Goal: Information Seeking & Learning: Learn about a topic

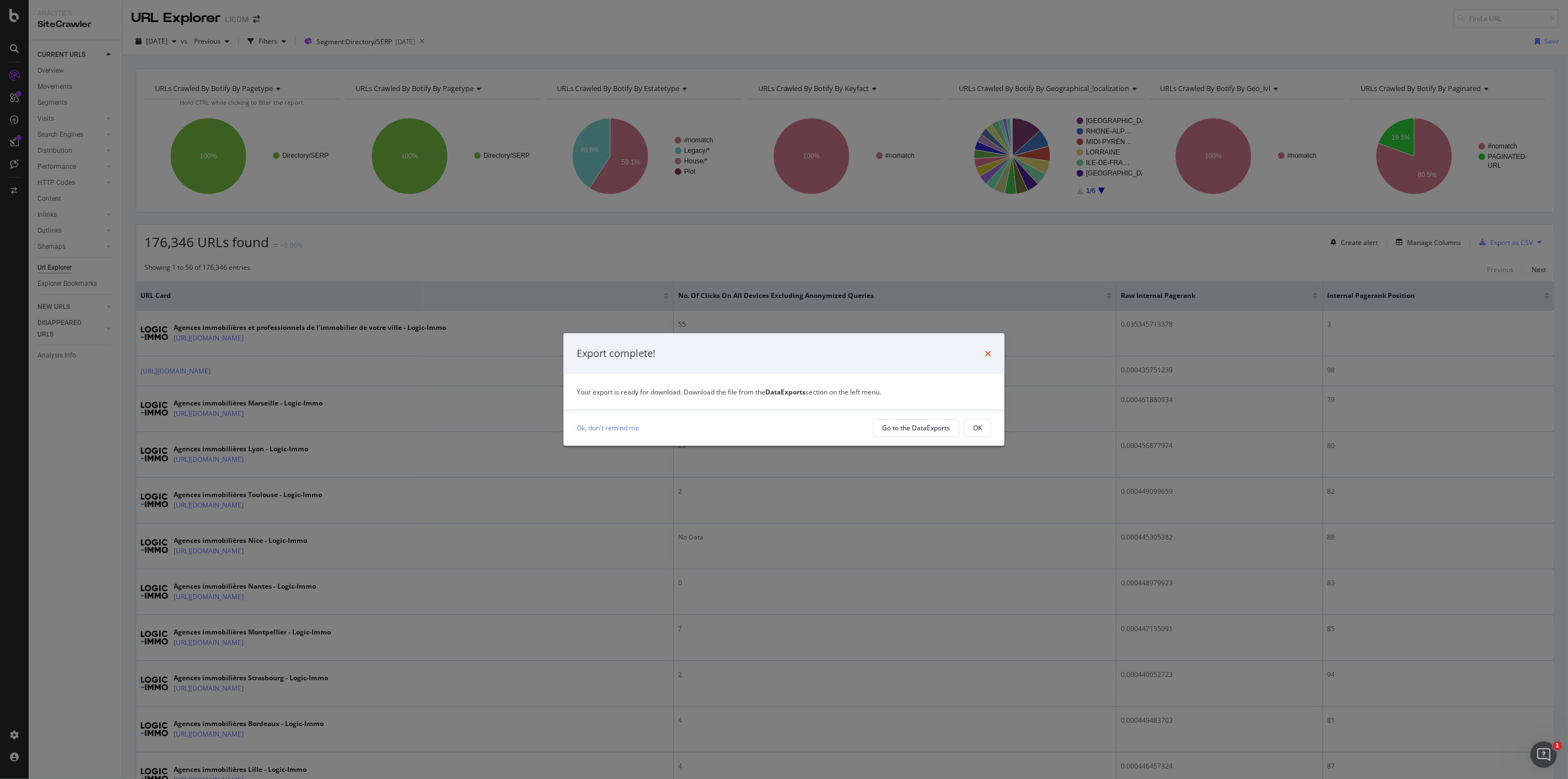
click at [989, 353] on icon "times" at bounding box center [988, 353] width 7 height 9
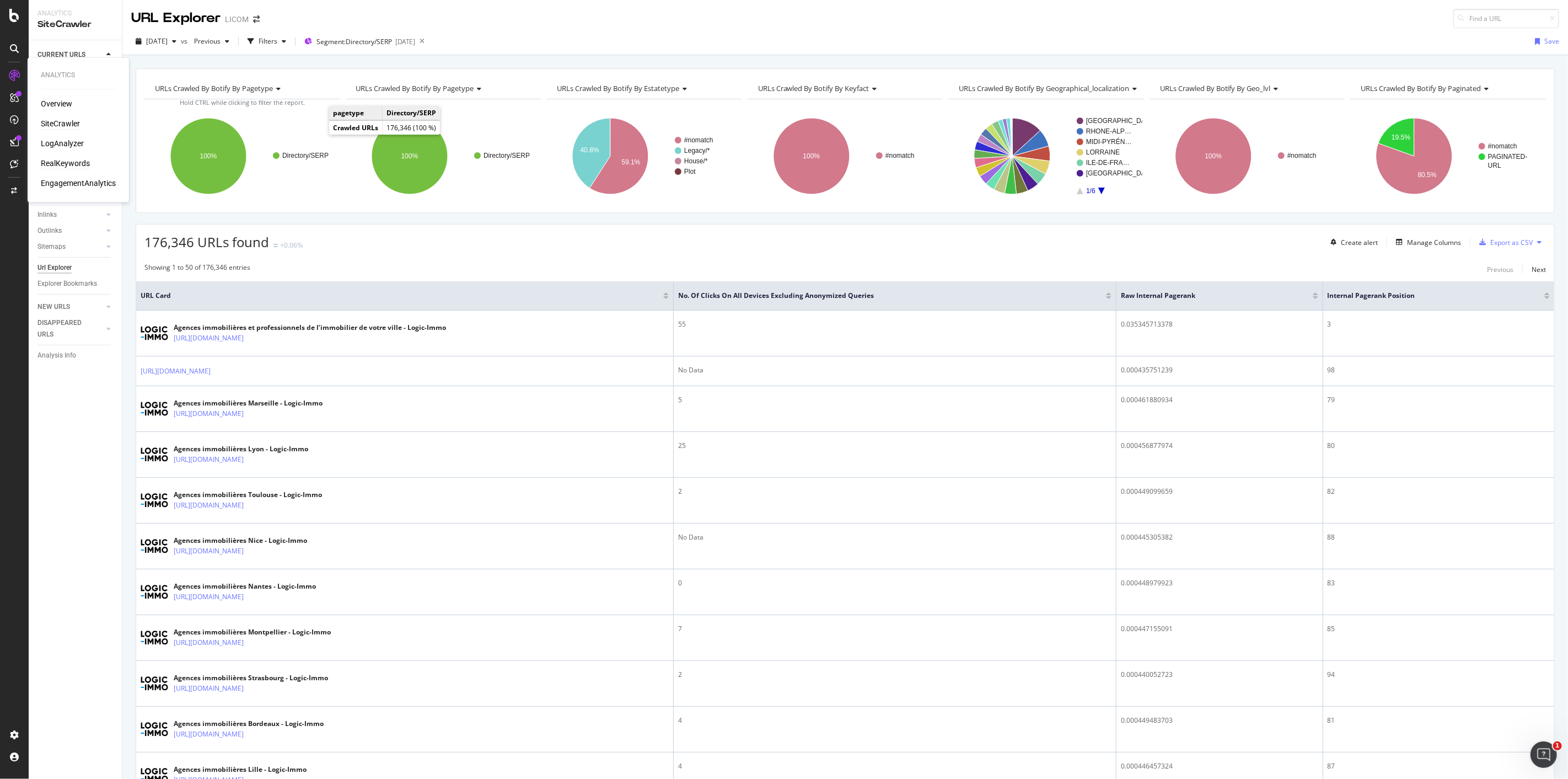
click at [66, 161] on div "RealKeywords" at bounding box center [65, 163] width 49 height 11
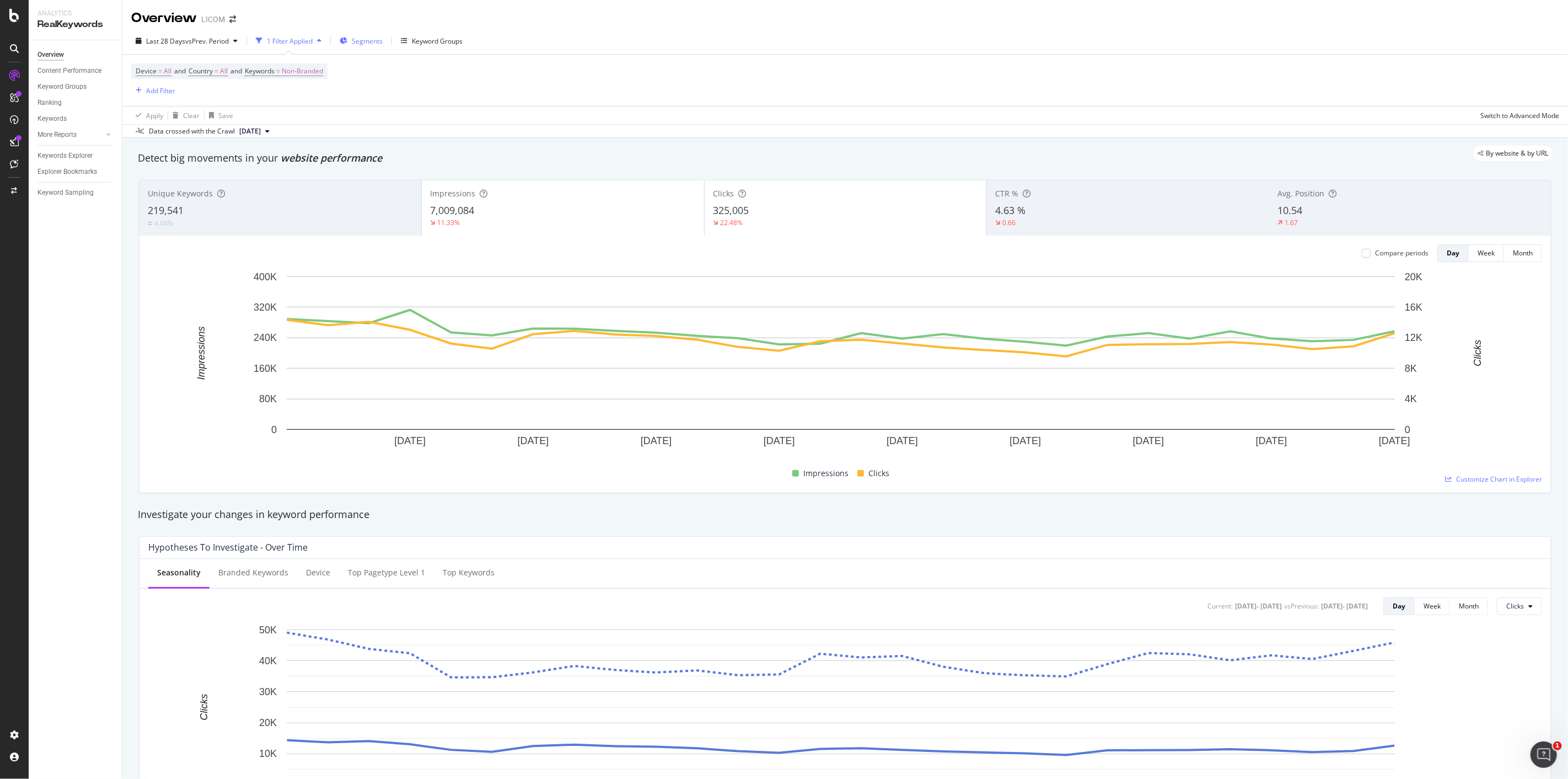
click at [354, 35] on div "Segments" at bounding box center [360, 40] width 43 height 17
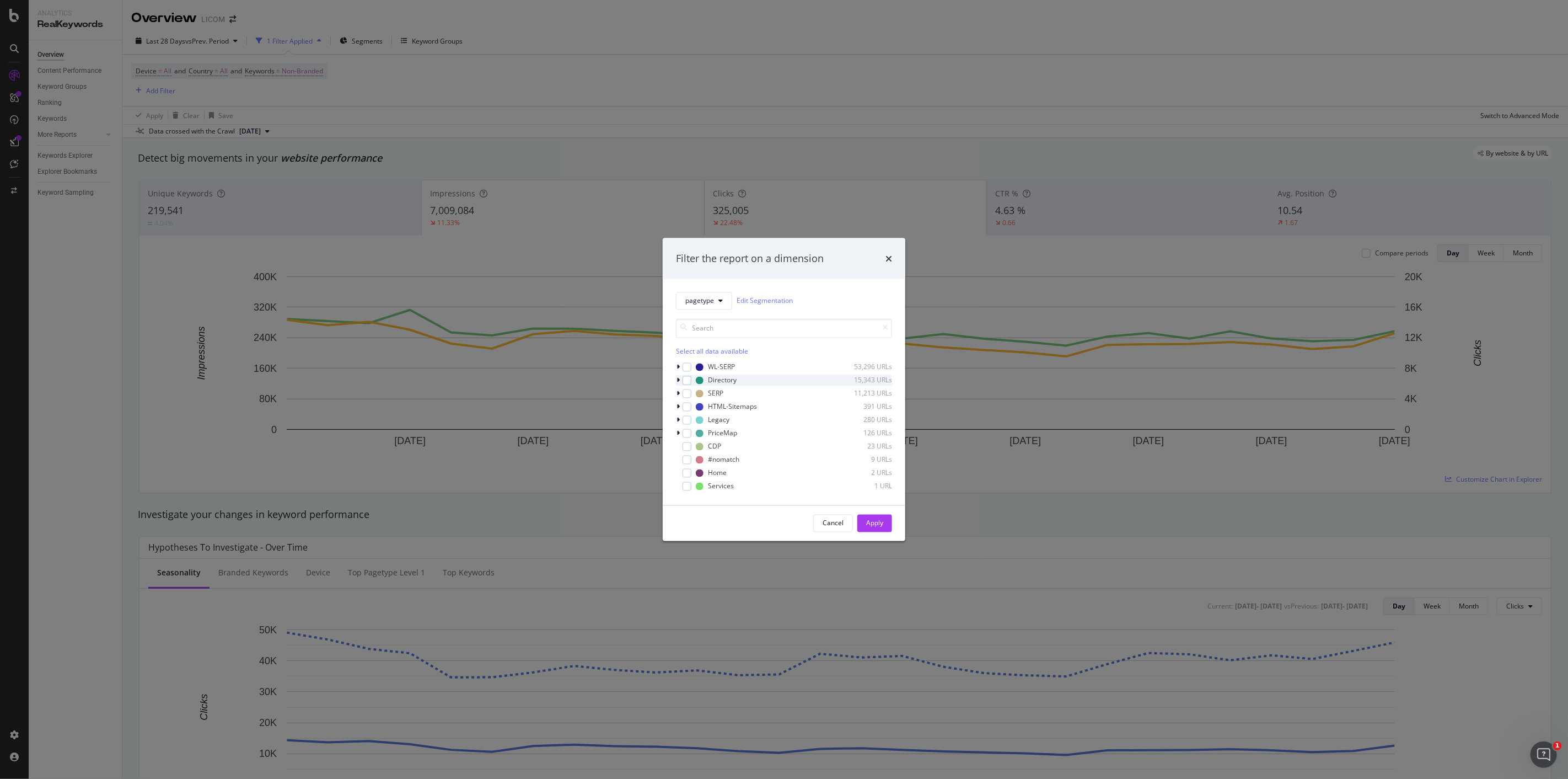
click at [677, 377] on icon "modal" at bounding box center [678, 380] width 3 height 7
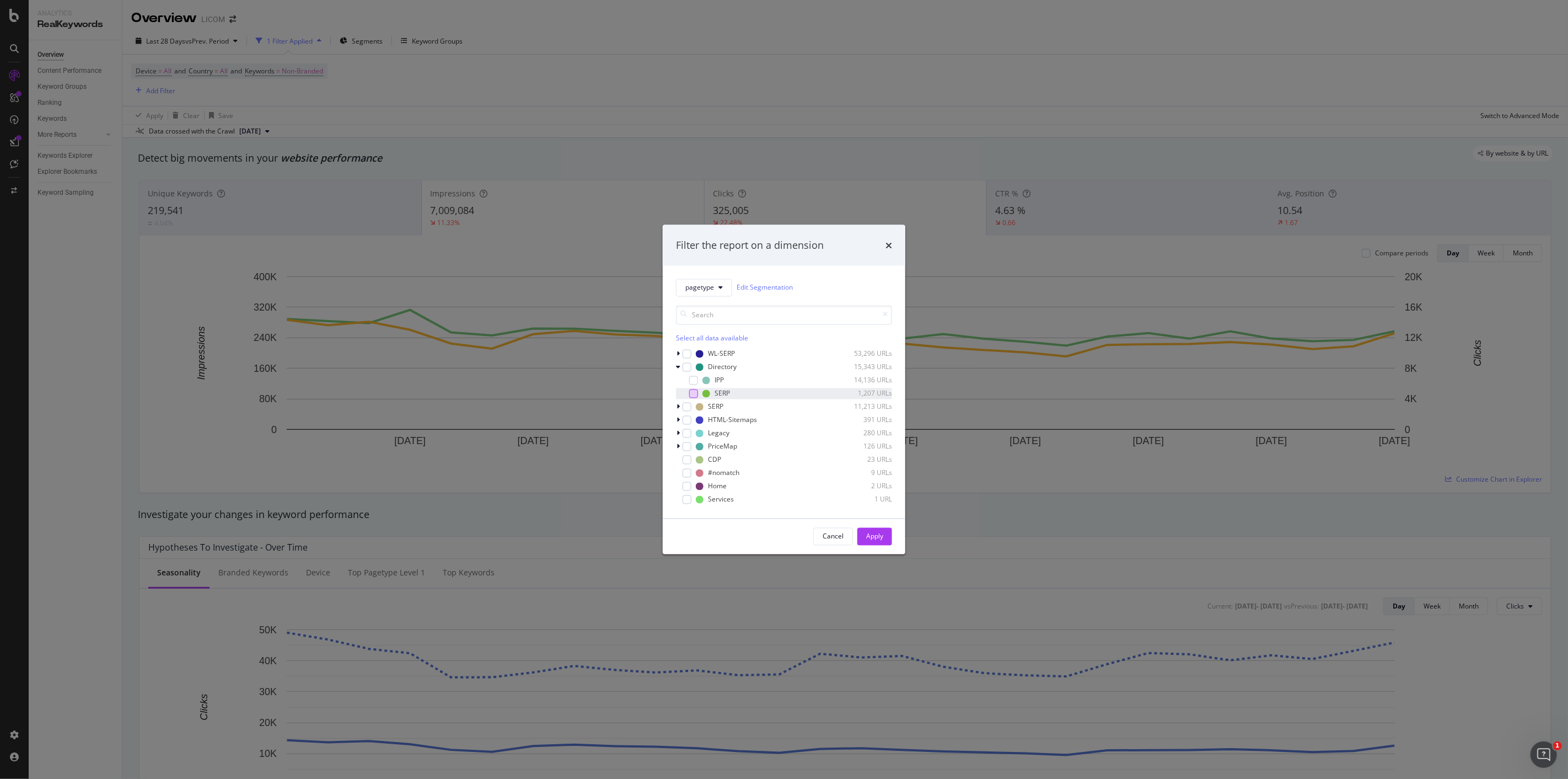
click at [690, 392] on div "modal" at bounding box center [693, 393] width 9 height 9
click at [863, 538] on button "Apply" at bounding box center [875, 536] width 35 height 17
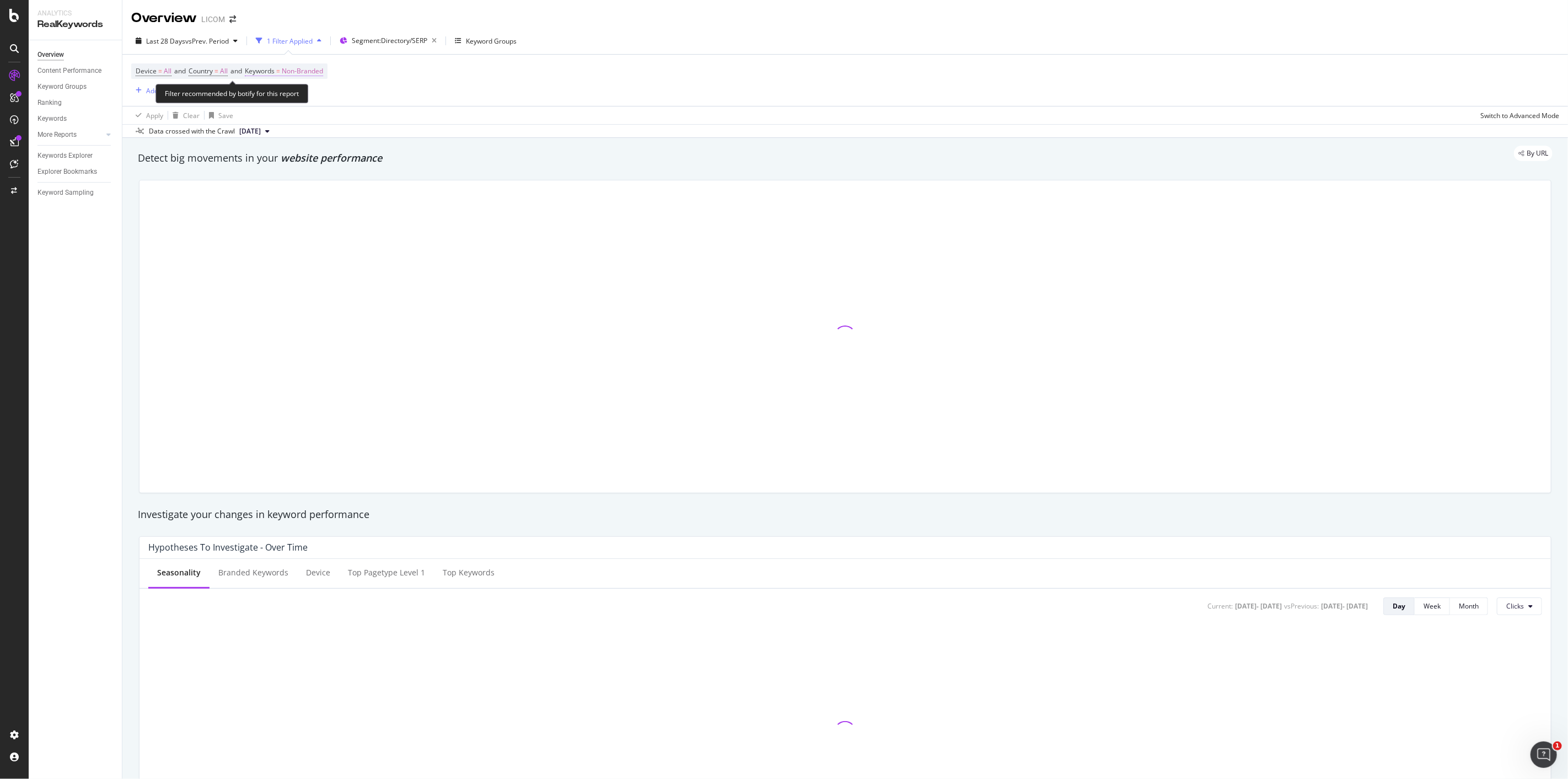
click at [298, 70] on span "Non-Branded" at bounding box center [302, 72] width 41 height 16
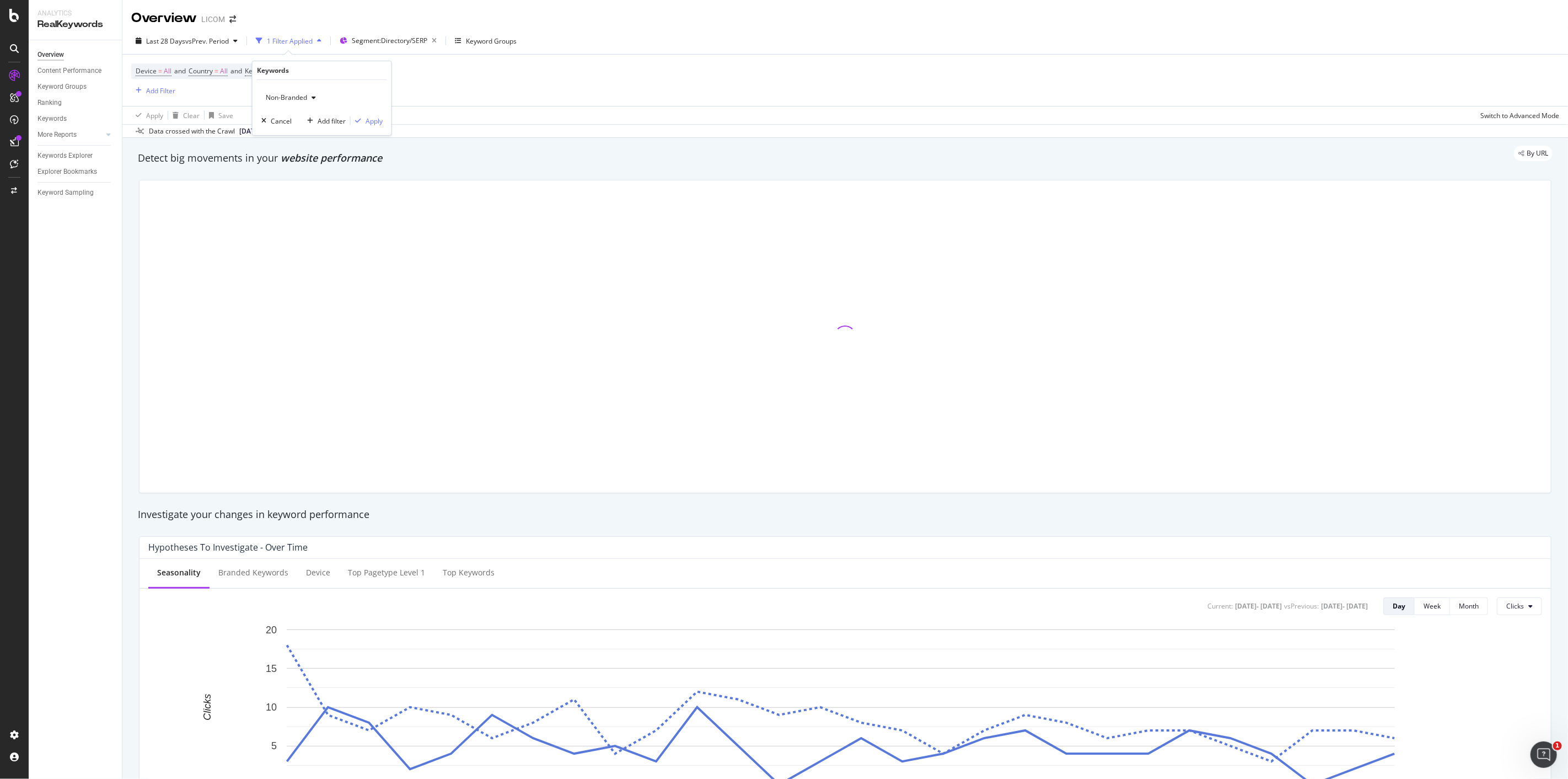
click at [299, 91] on div "Non-Branded" at bounding box center [291, 97] width 59 height 17
click at [304, 101] on span "Non-Branded" at bounding box center [284, 97] width 45 height 10
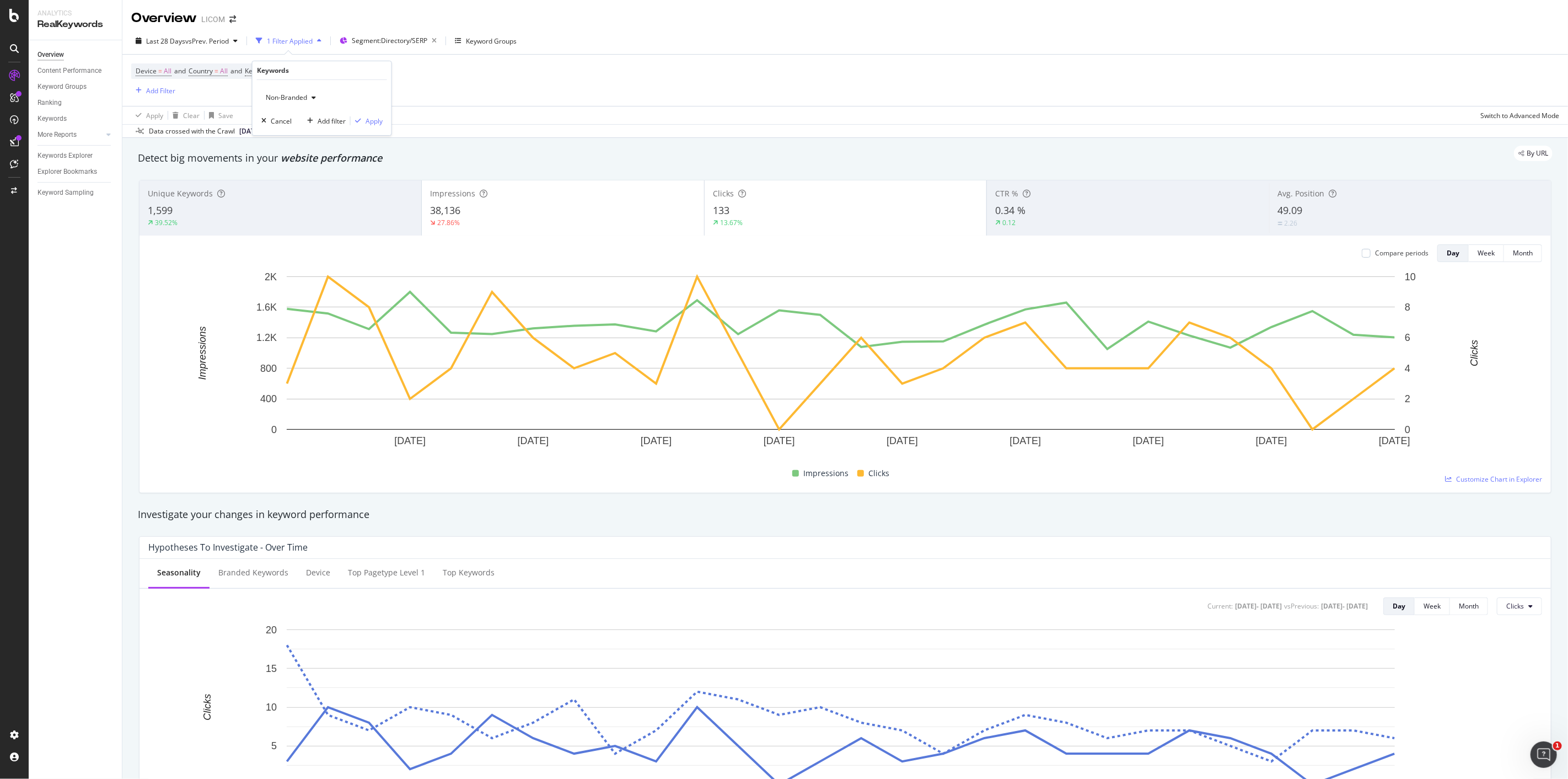
click at [303, 97] on span "Non-Branded" at bounding box center [284, 97] width 45 height 10
click at [287, 181] on span "All" at bounding box center [326, 183] width 112 height 10
click at [370, 114] on div "All Cancel Add filter Apply" at bounding box center [322, 107] width 139 height 55
click at [370, 118] on div "Apply" at bounding box center [374, 120] width 17 height 10
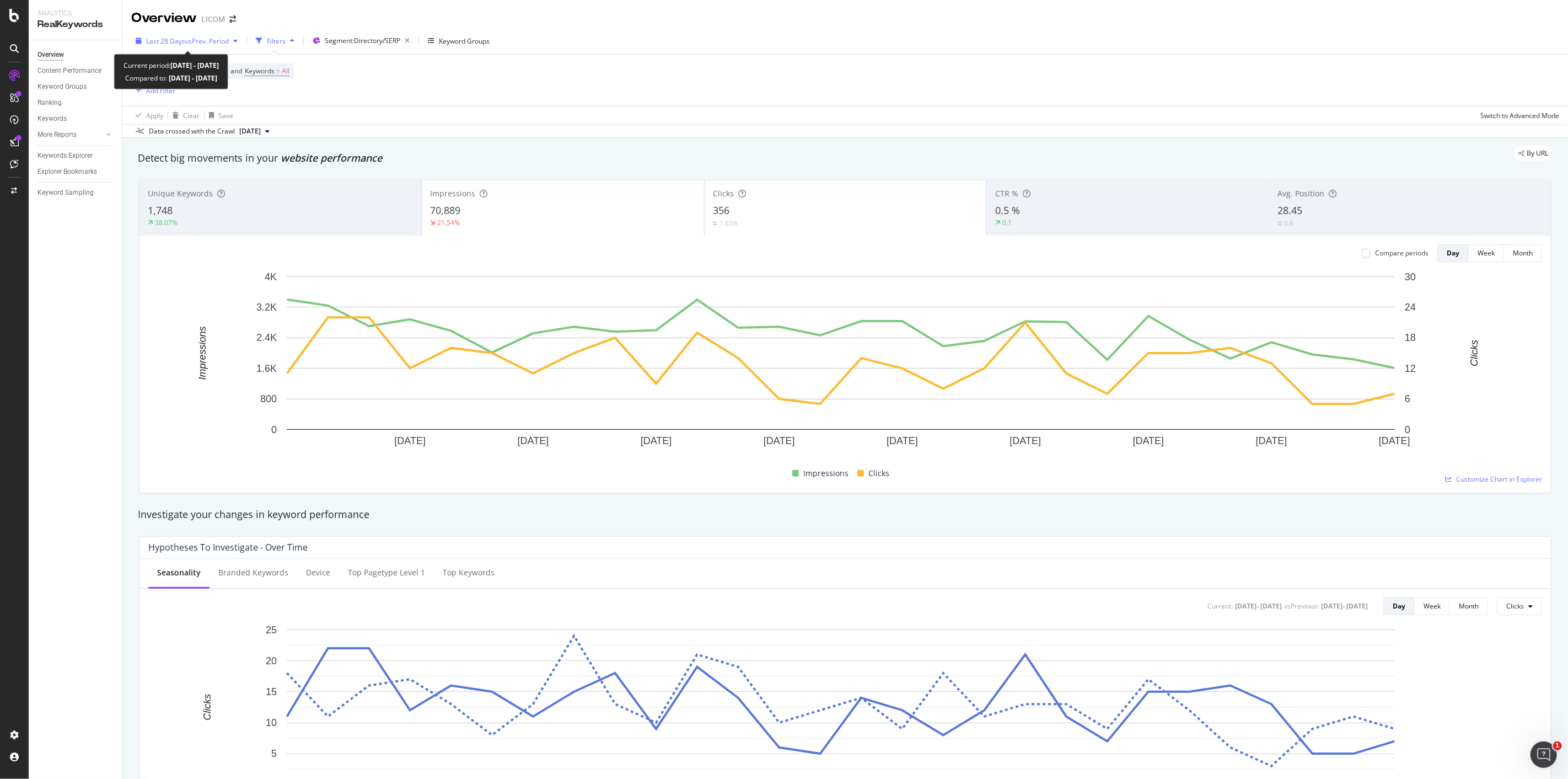
click at [216, 42] on span "vs Prev. Period" at bounding box center [207, 41] width 44 height 10
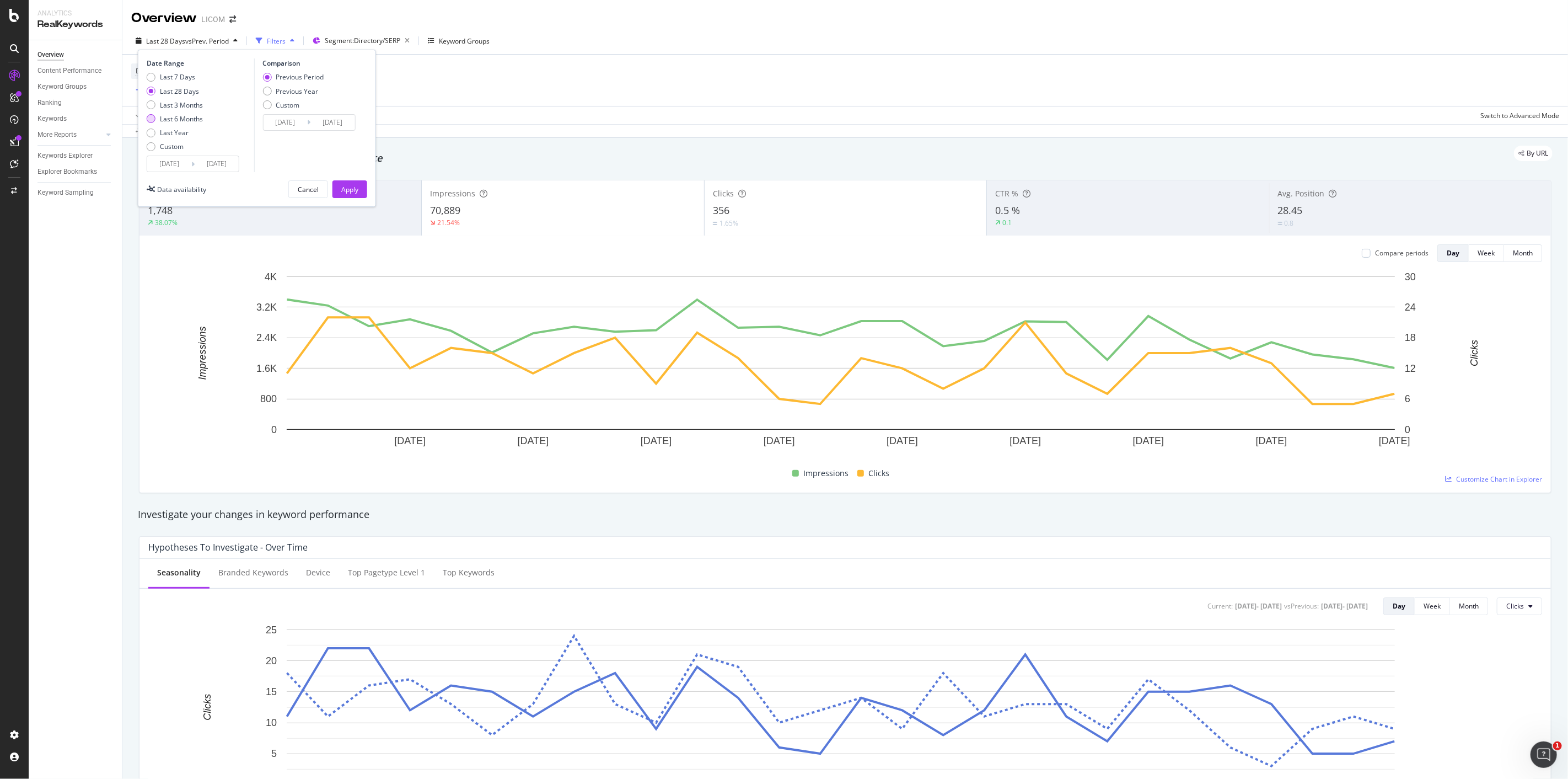
click at [151, 121] on div "Last 6 Months" at bounding box center [151, 119] width 9 height 9
type input "[DATE]"
click at [350, 187] on div "Apply" at bounding box center [350, 189] width 17 height 10
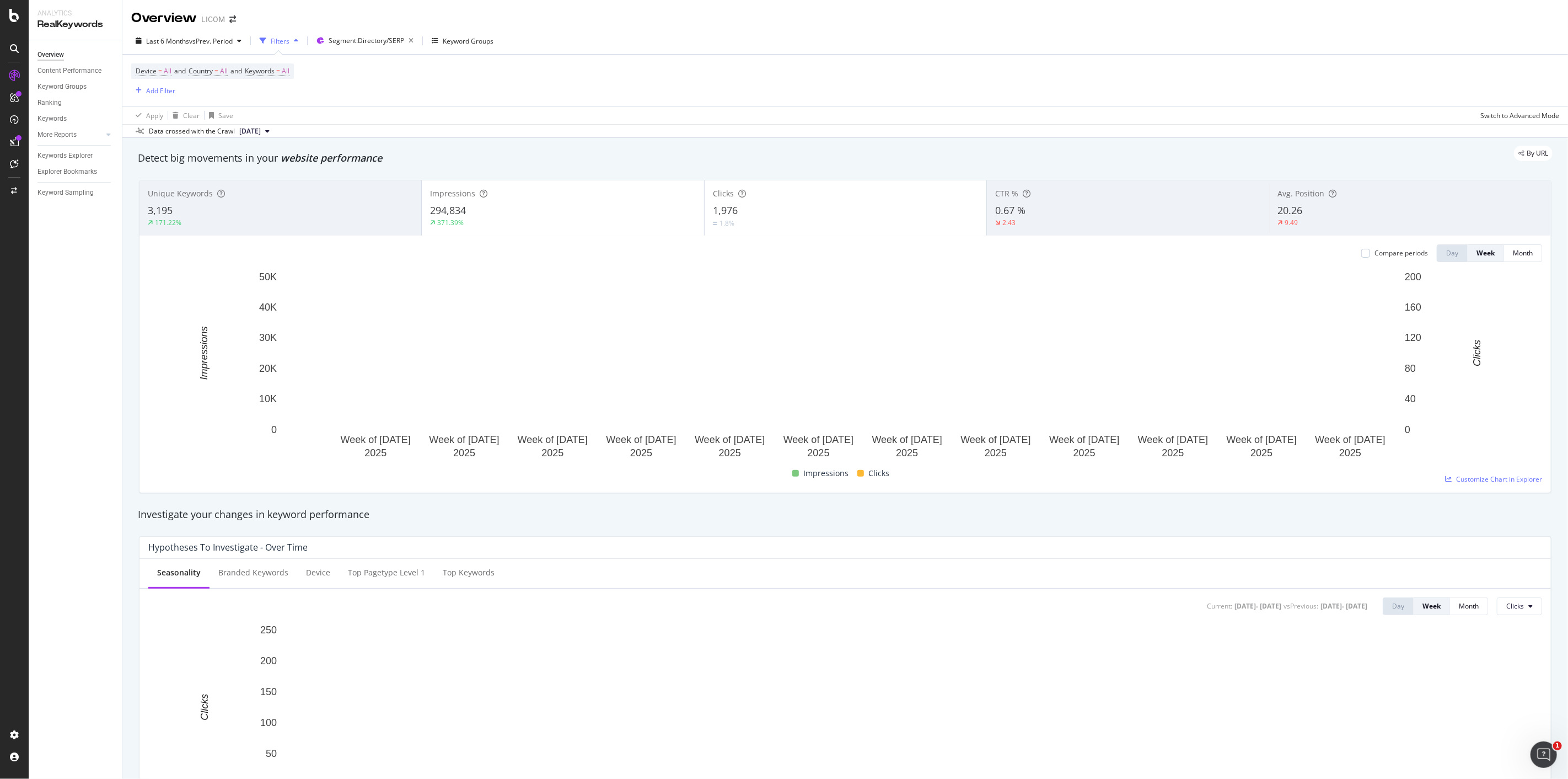
click at [741, 210] on div "1,976" at bounding box center [845, 210] width 265 height 14
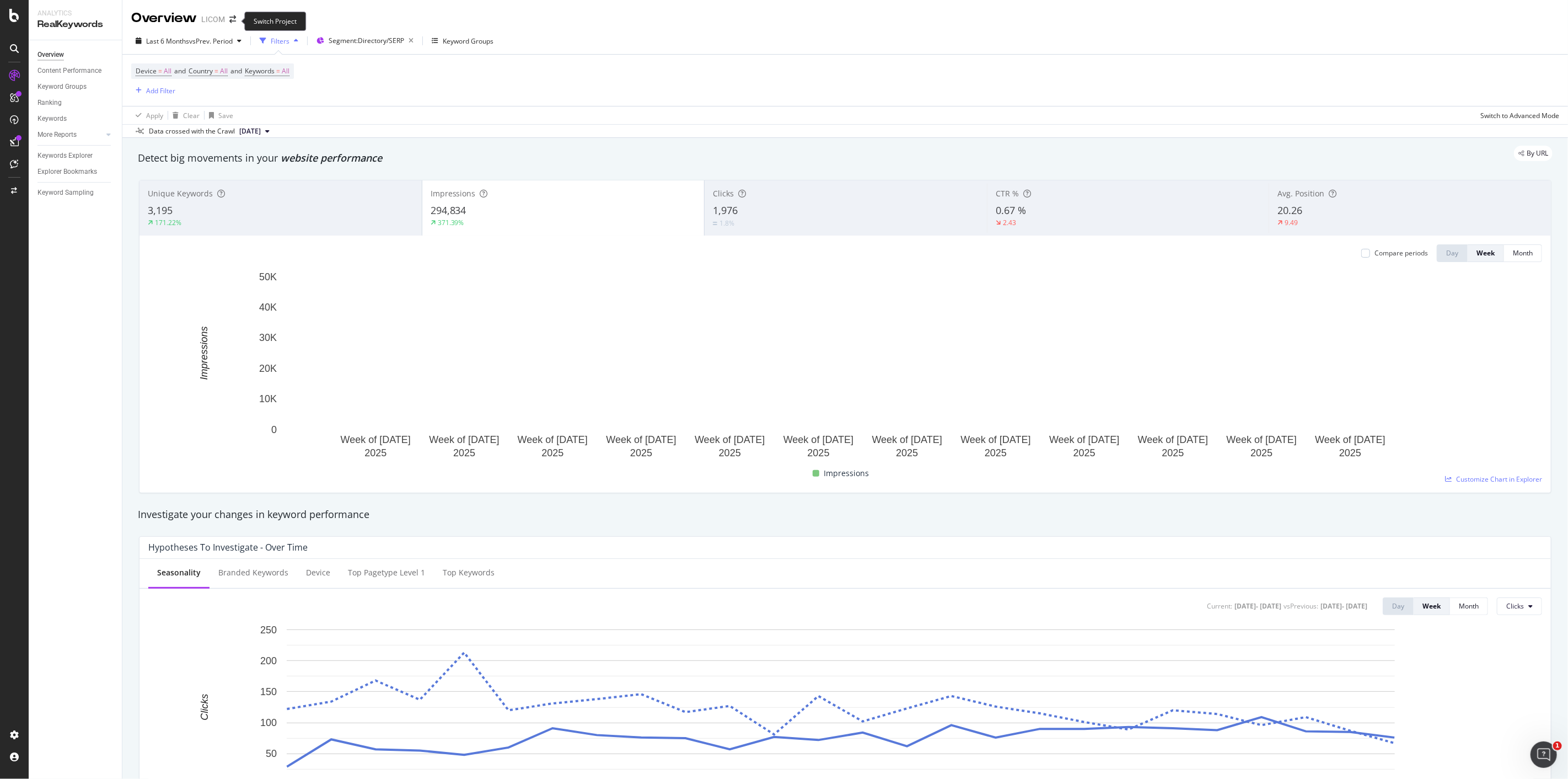
click at [213, 20] on div "LICOM" at bounding box center [213, 19] width 24 height 11
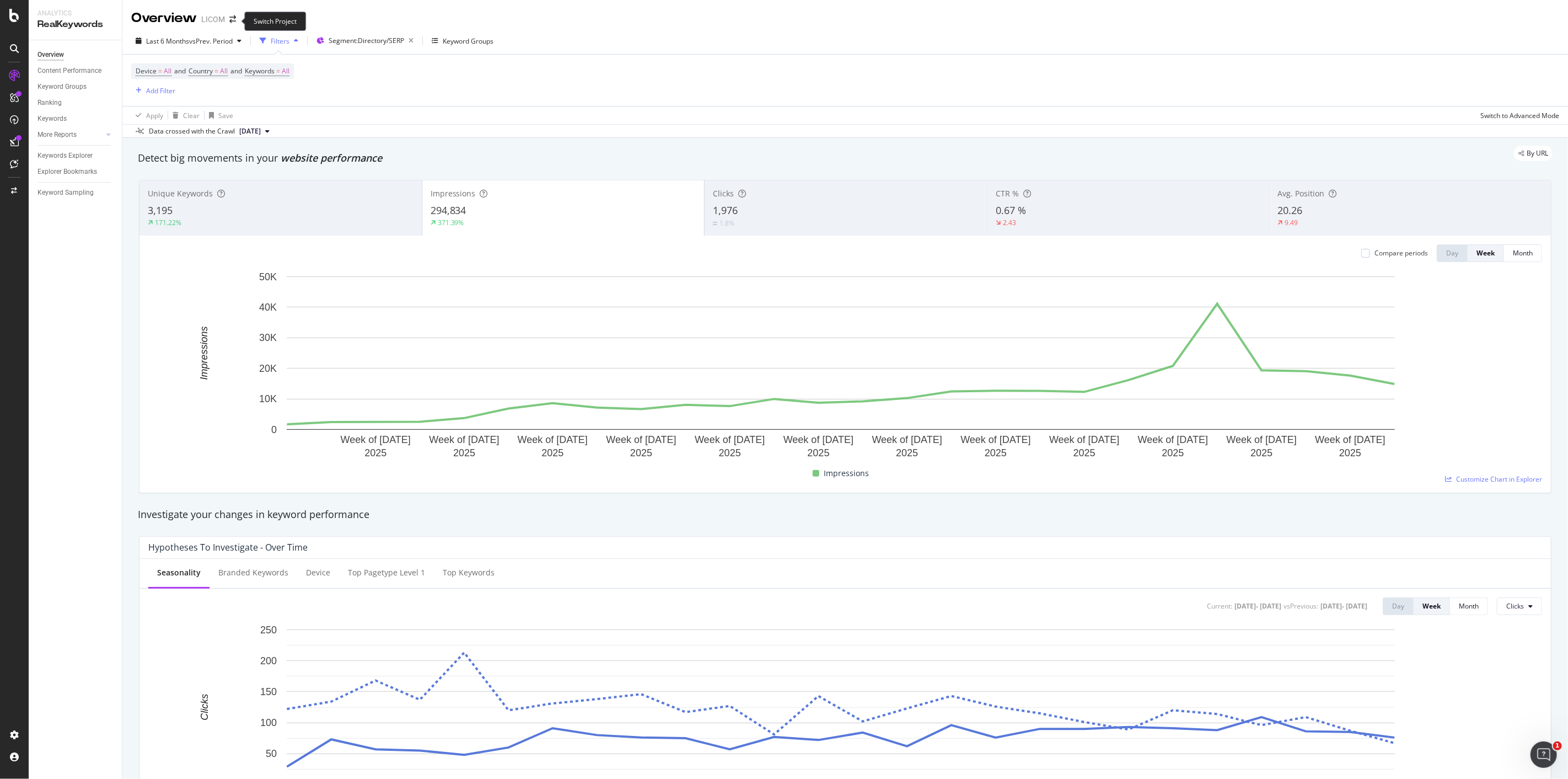
click at [239, 24] on span at bounding box center [233, 19] width 16 height 8
click at [231, 21] on icon "arrow-right-arrow-left" at bounding box center [233, 19] width 7 height 8
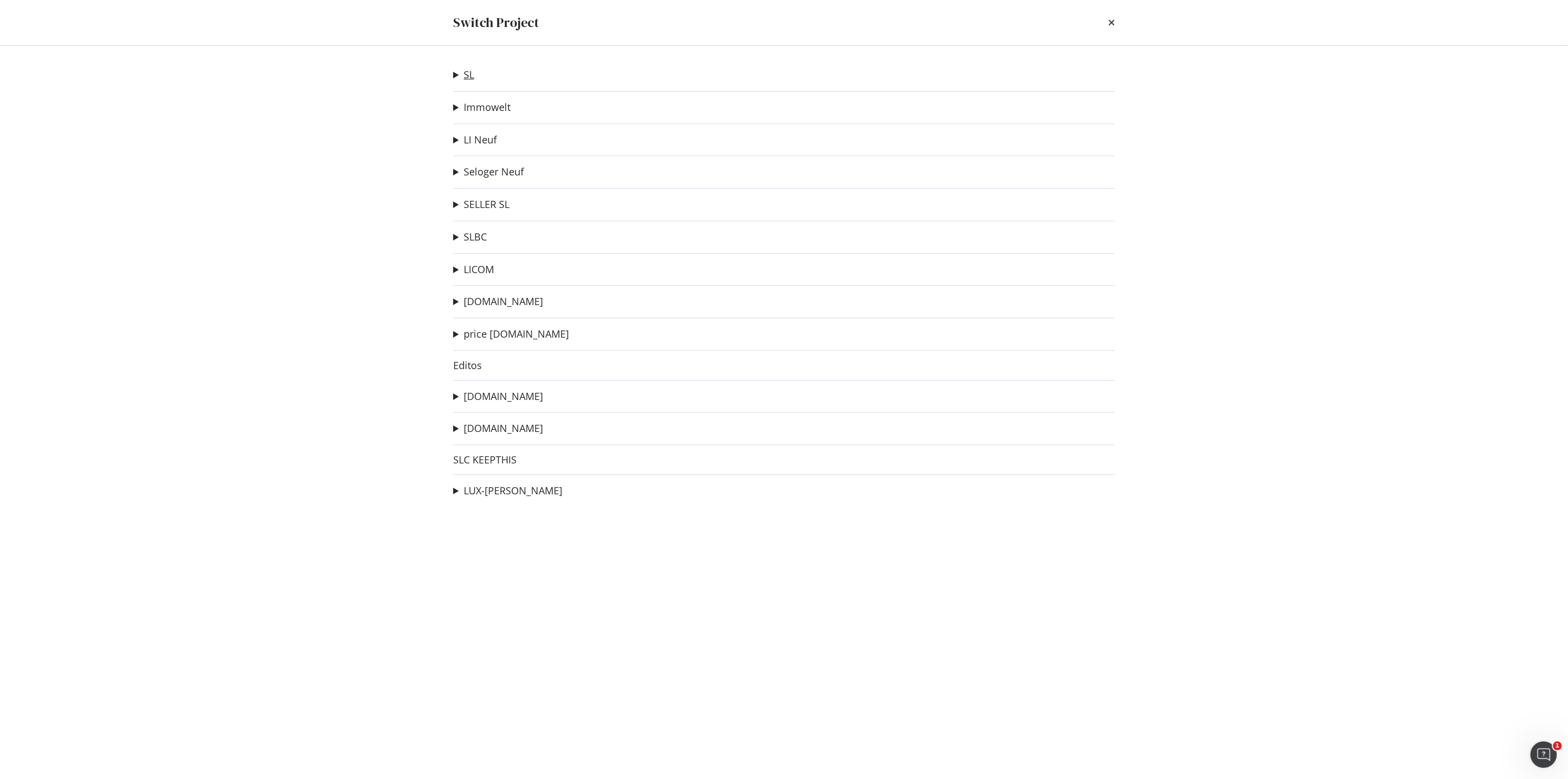
click at [469, 76] on link "SL" at bounding box center [469, 74] width 10 height 11
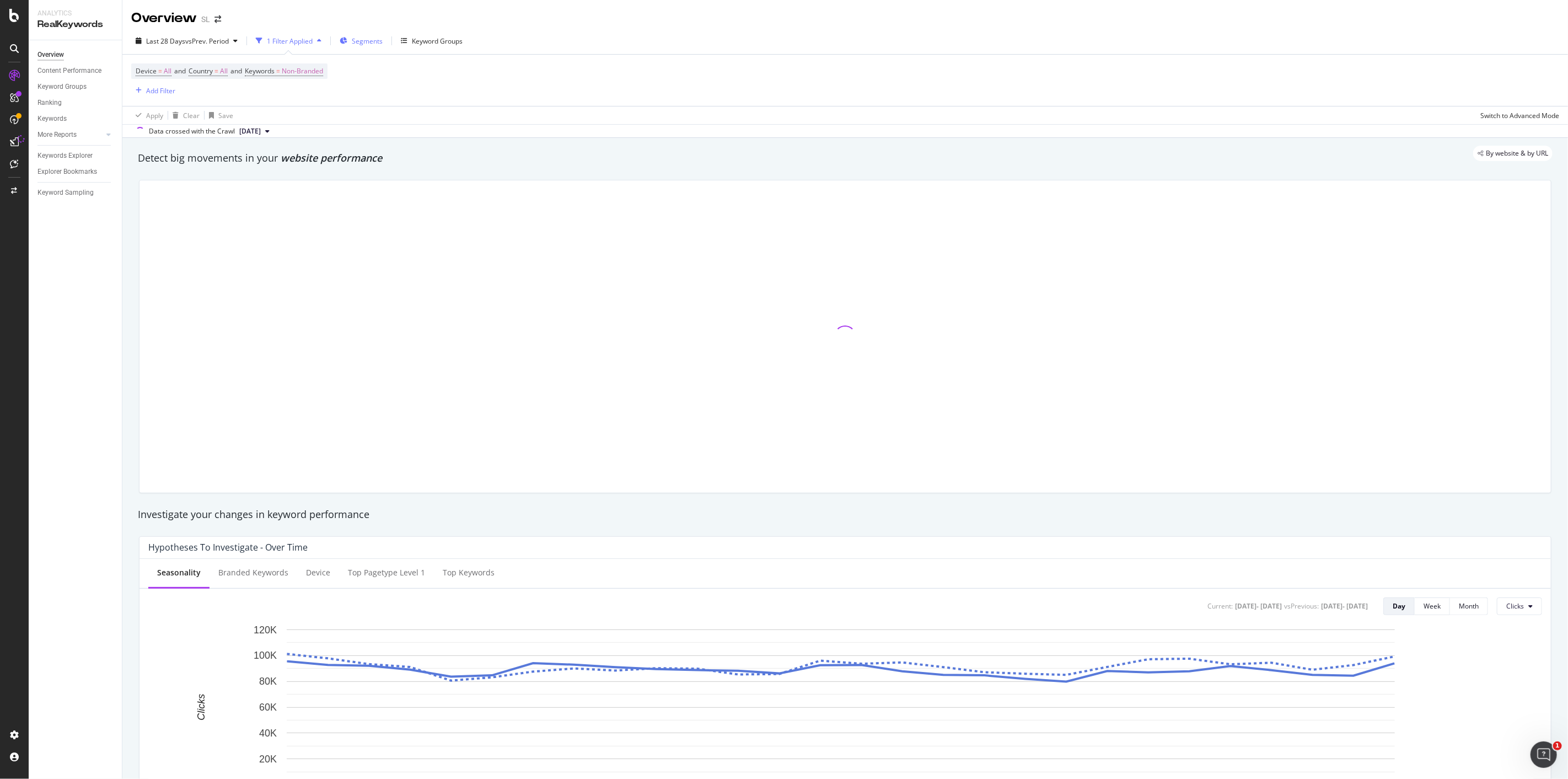
click at [368, 39] on span "Segments" at bounding box center [366, 41] width 31 height 10
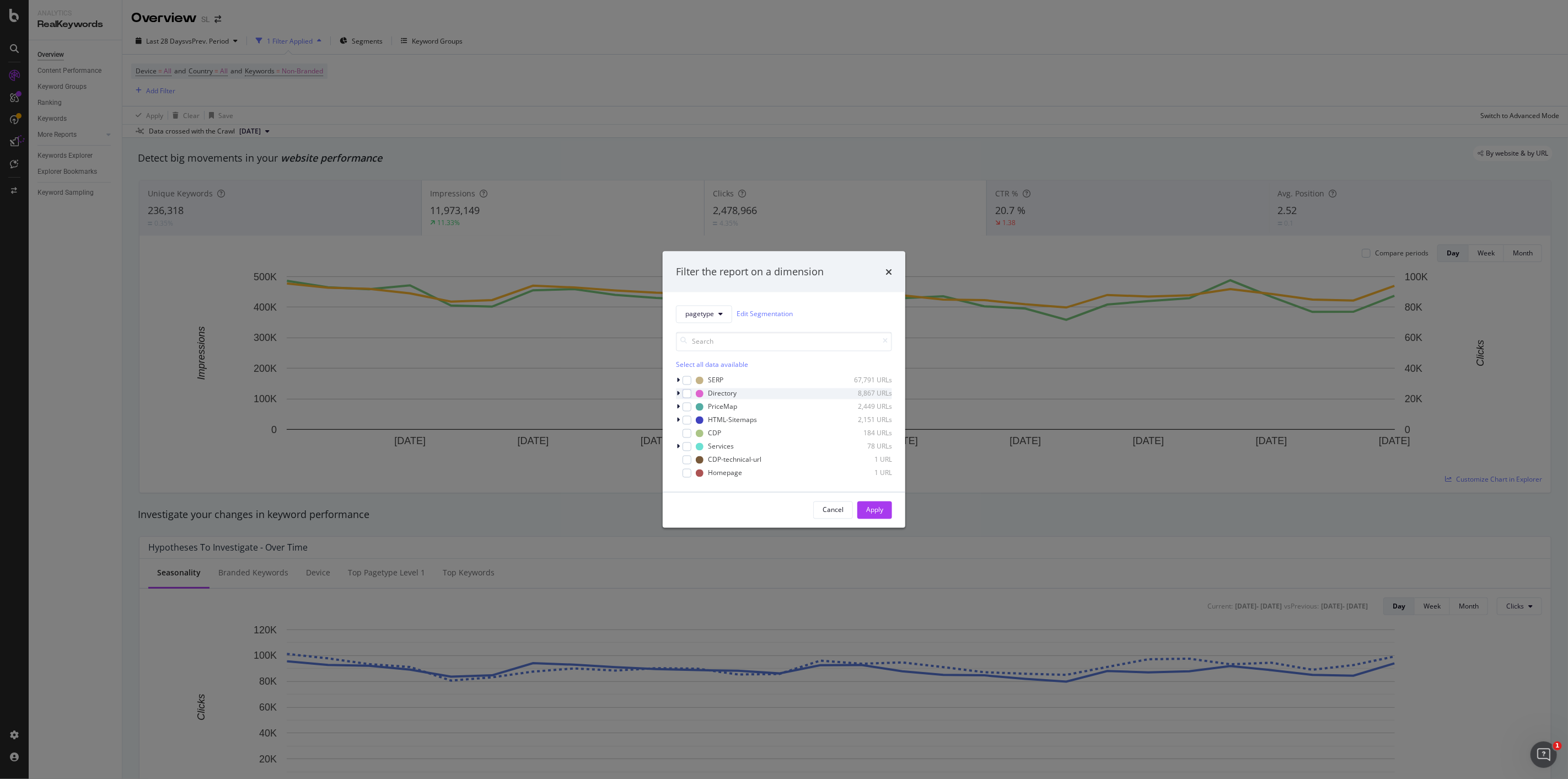
click at [678, 392] on icon "modal" at bounding box center [678, 393] width 3 height 7
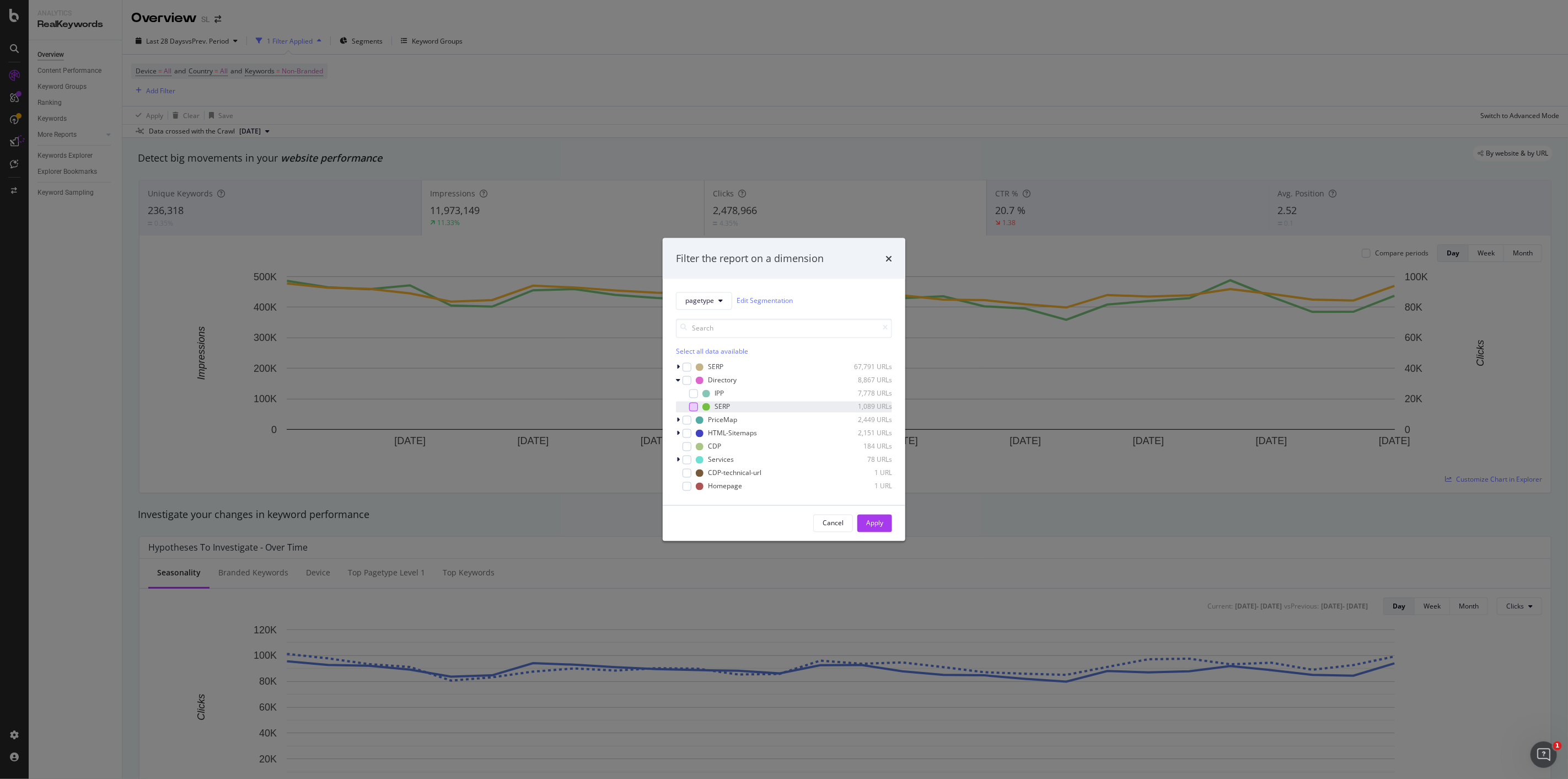
click at [692, 407] on div "modal" at bounding box center [693, 407] width 9 height 9
click at [872, 519] on div "Apply" at bounding box center [875, 523] width 17 height 10
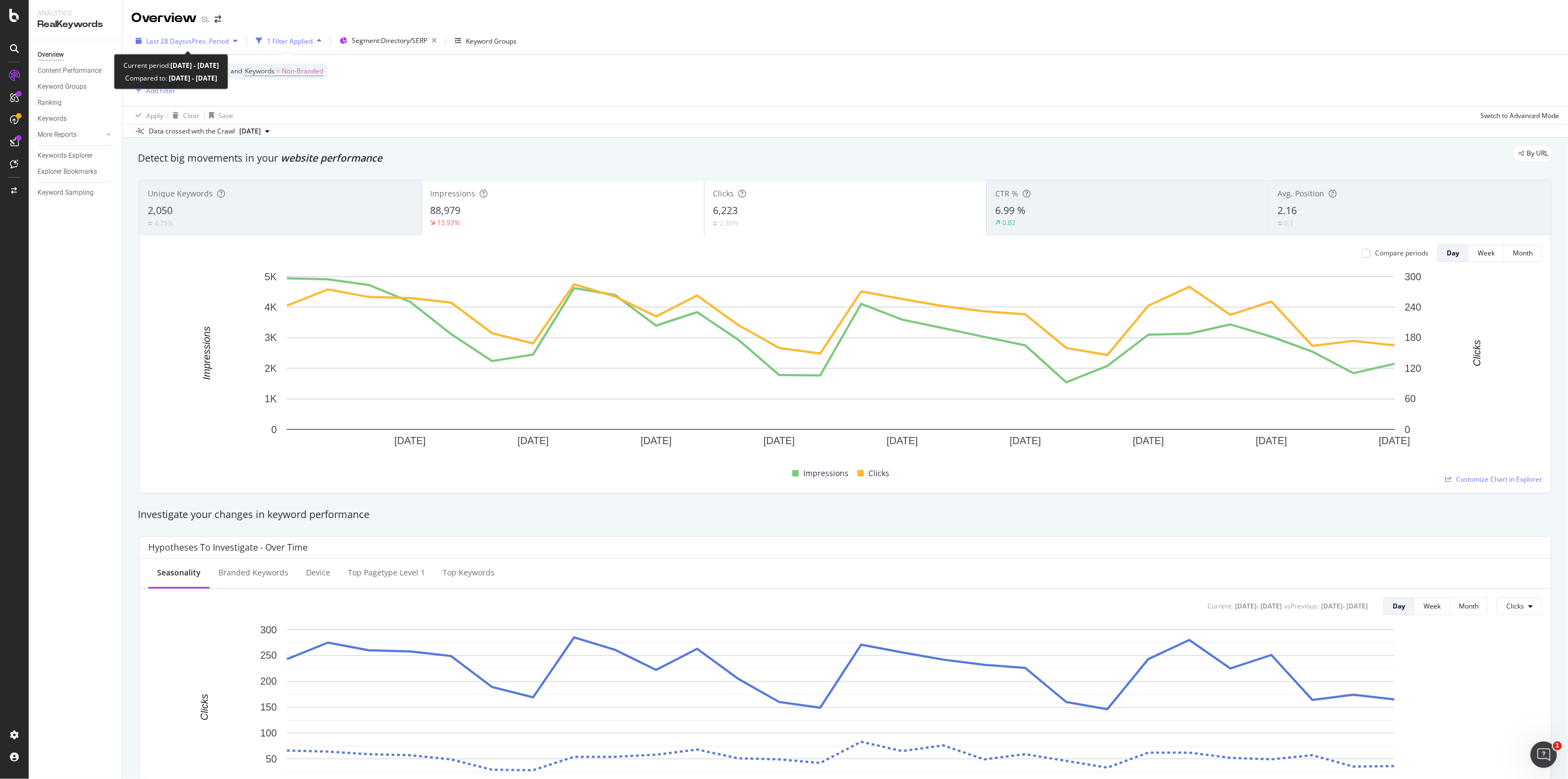
click at [212, 41] on span "vs Prev. Period" at bounding box center [207, 41] width 44 height 10
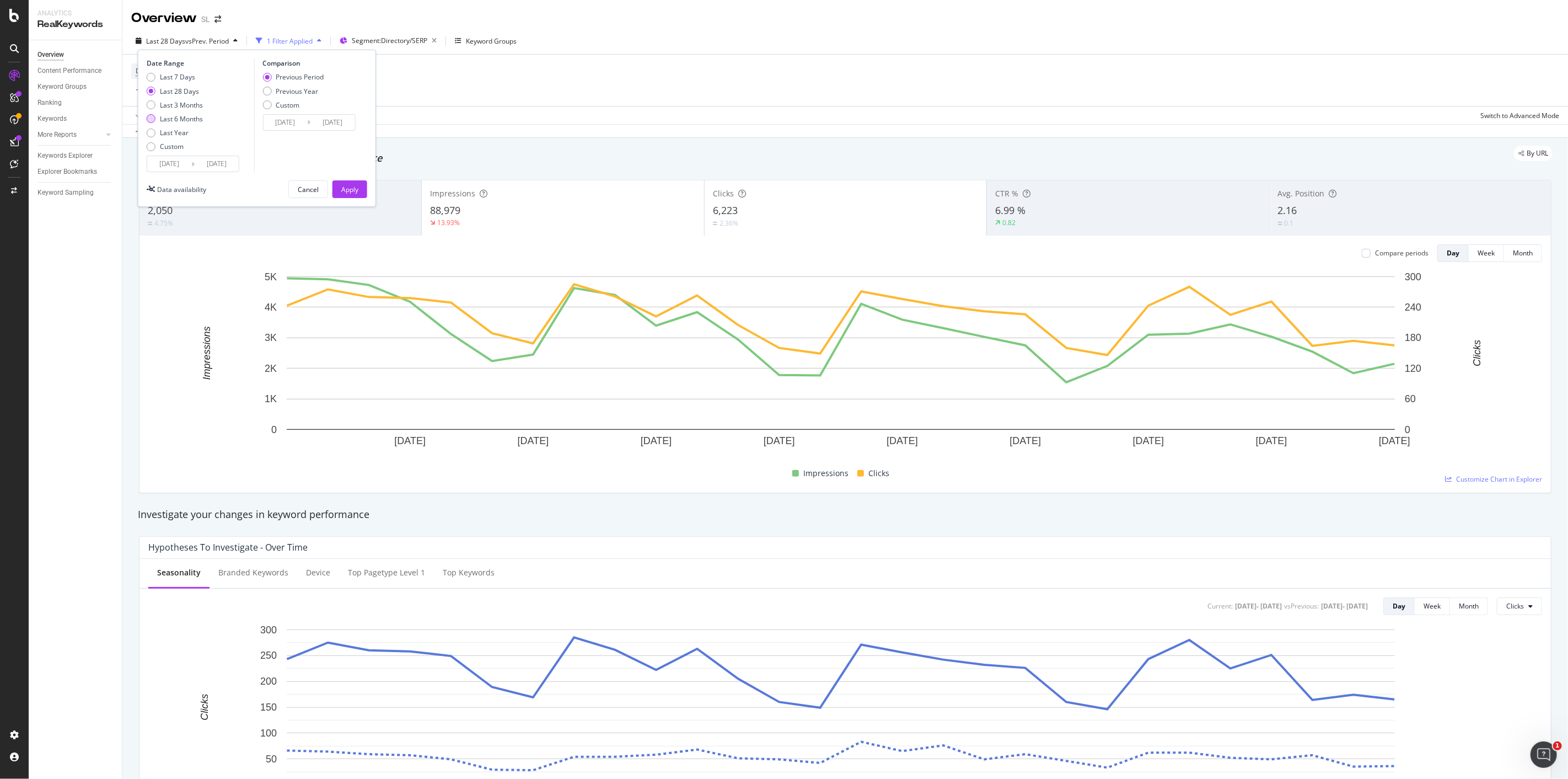
click at [152, 118] on div "Last 6 Months" at bounding box center [151, 119] width 9 height 9
type input "[DATE]"
click at [359, 186] on button "Apply" at bounding box center [350, 189] width 35 height 17
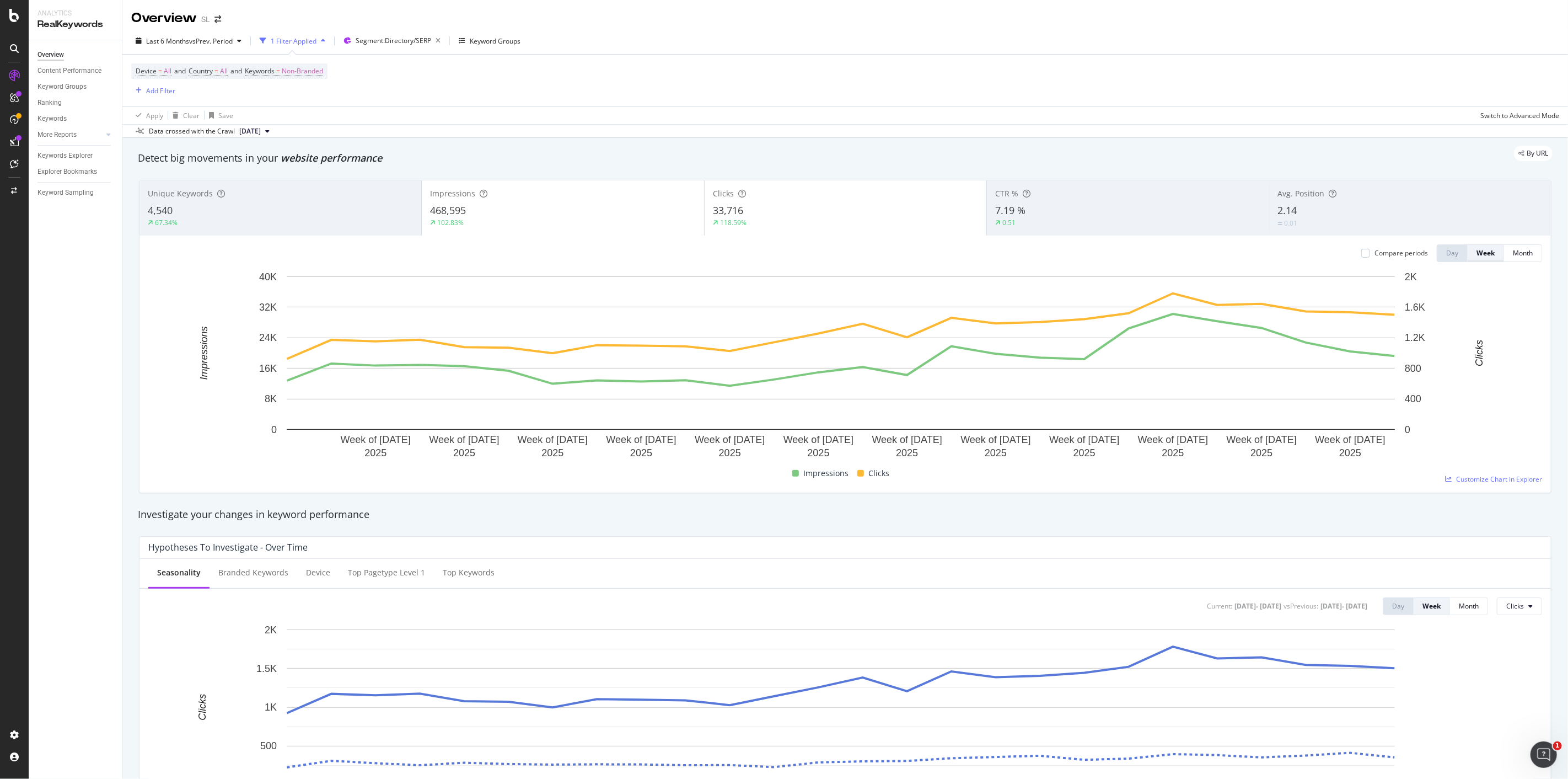
click at [1476, 254] on div "Week" at bounding box center [1485, 252] width 18 height 10
click at [1503, 254] on button "Month" at bounding box center [1523, 253] width 38 height 17
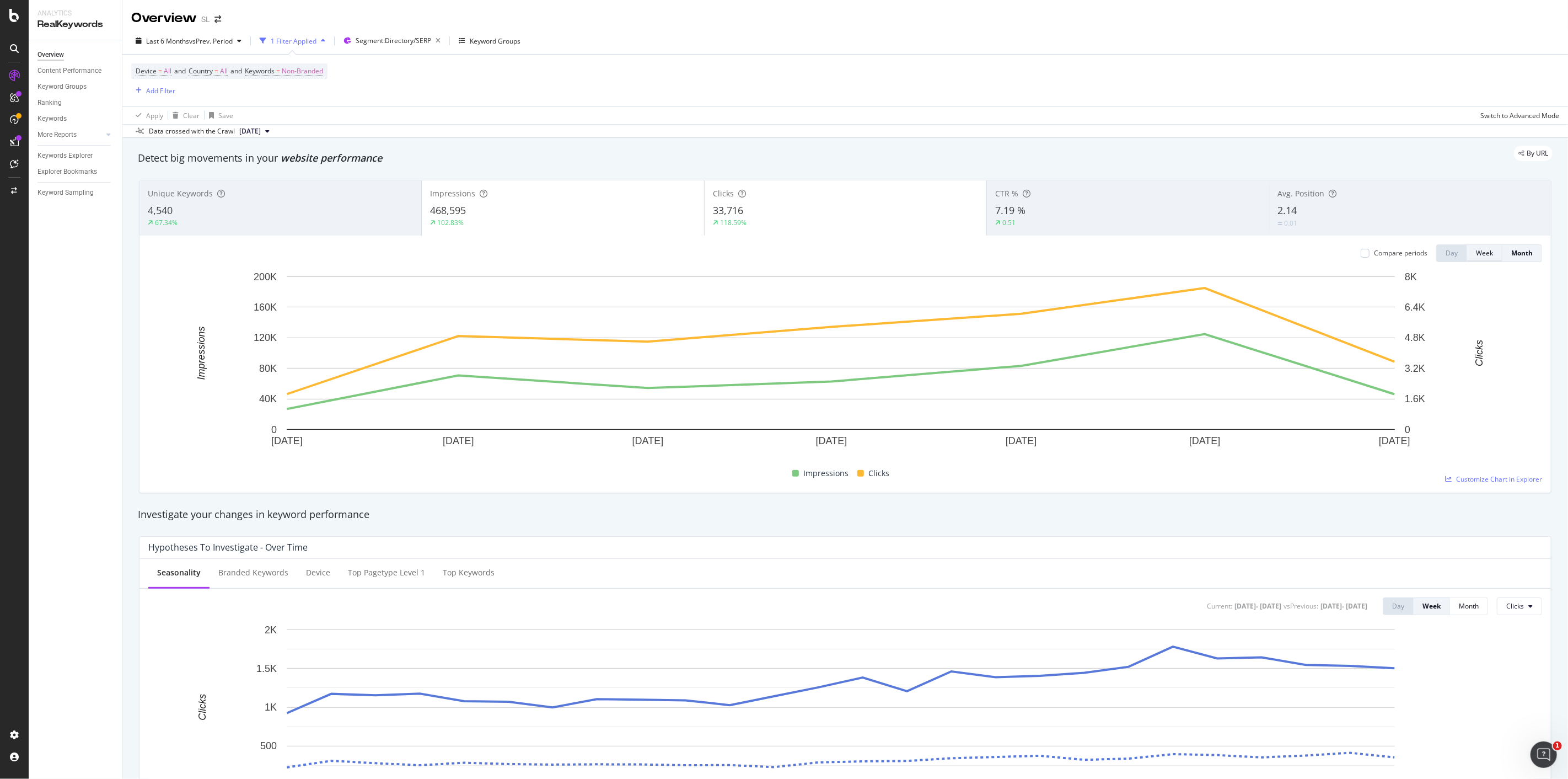
click at [1476, 256] on div "Week" at bounding box center [1484, 252] width 17 height 10
